Goal: Information Seeking & Learning: Check status

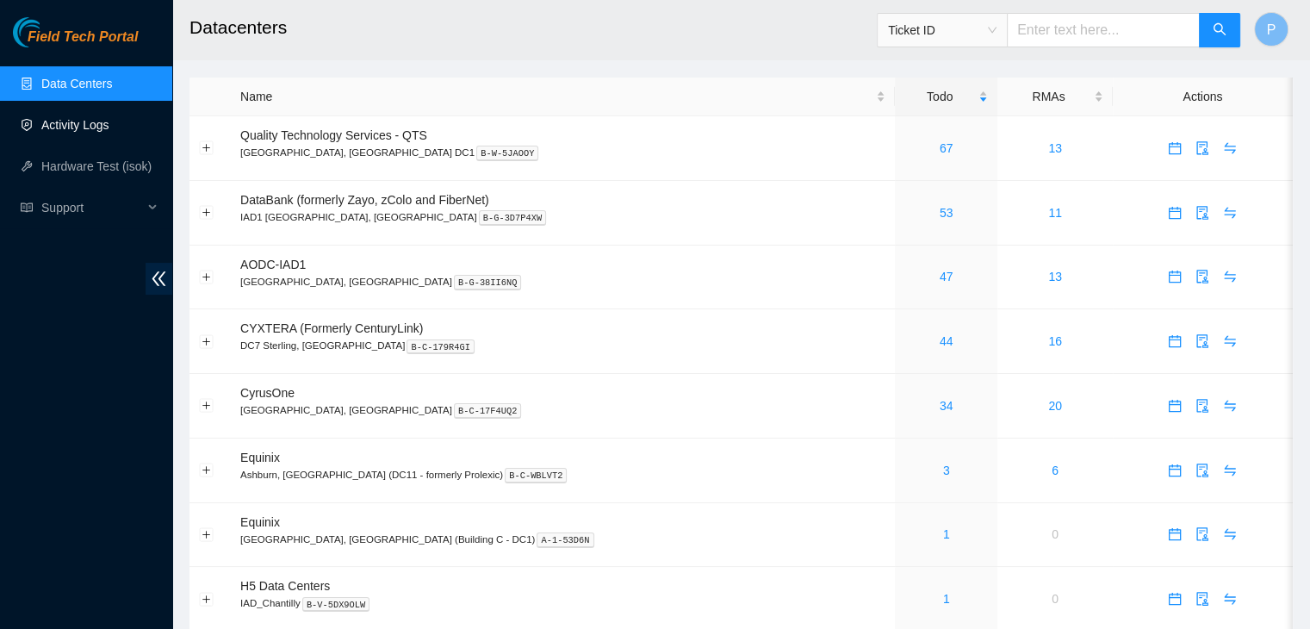
click at [109, 127] on link "Activity Logs" at bounding box center [75, 125] width 68 height 14
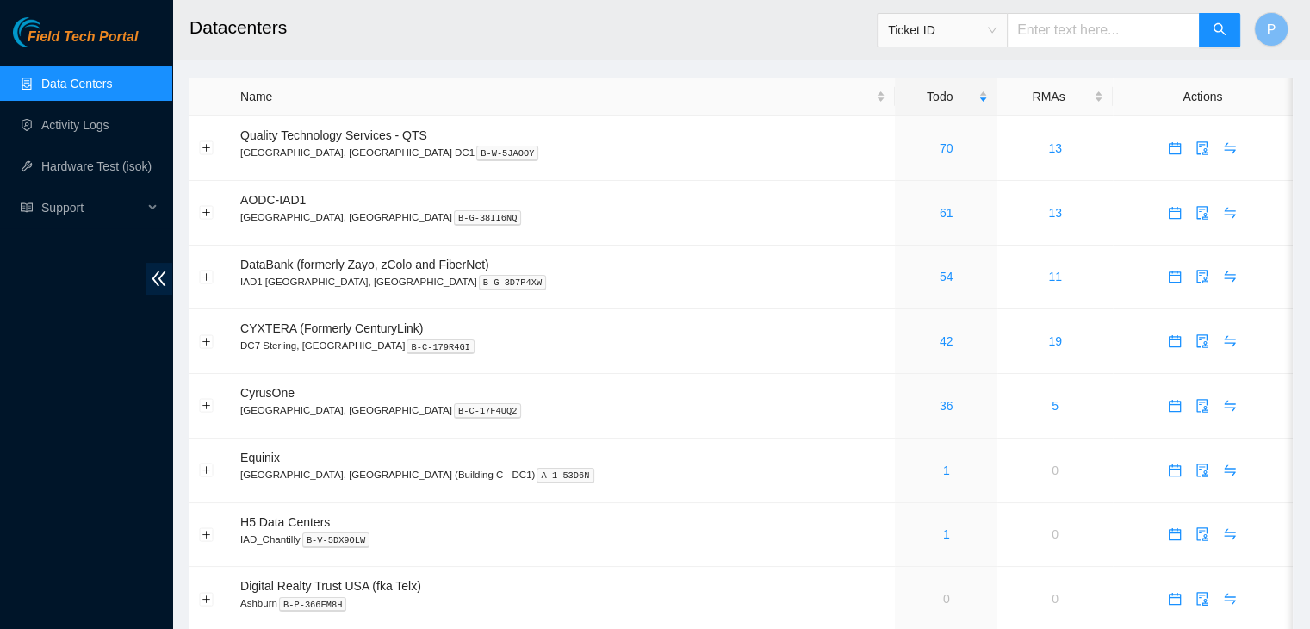
click at [99, 469] on div "Field Tech Portal Data Centers Activity Logs Hardware Test (isok) Support" at bounding box center [86, 322] width 172 height 611
